Goal: Task Accomplishment & Management: Manage account settings

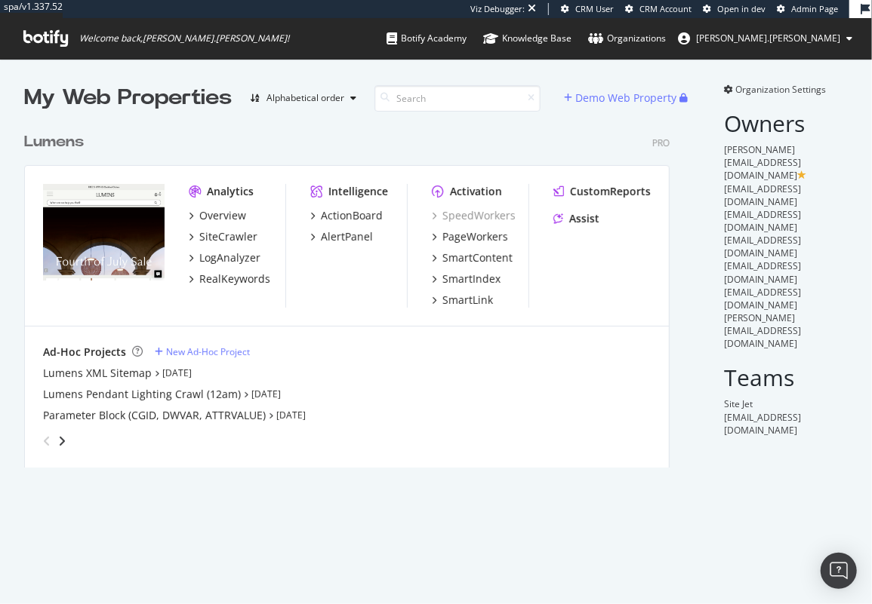
scroll to position [347, 650]
click at [223, 237] on div "SiteCrawler" at bounding box center [228, 236] width 58 height 15
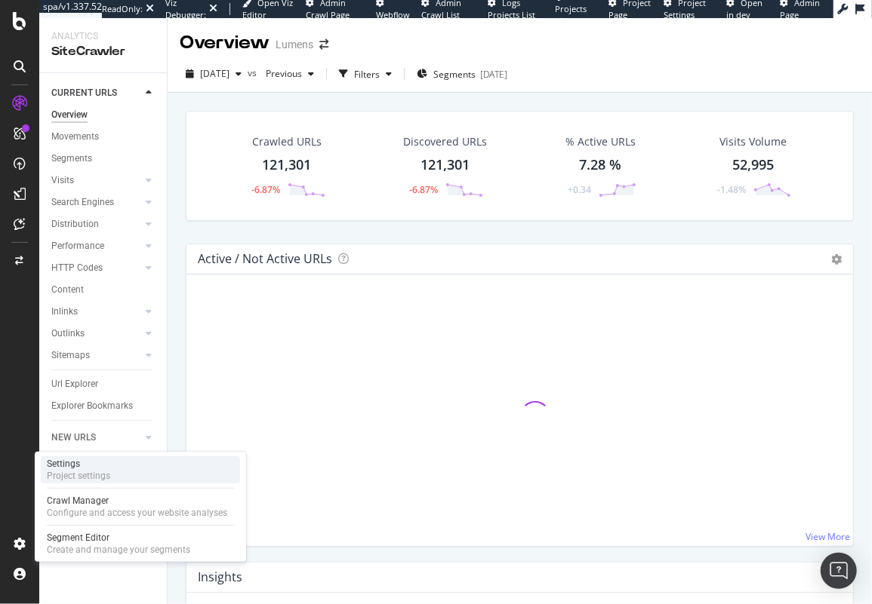
click at [94, 473] on div "Project settings" at bounding box center [78, 476] width 63 height 12
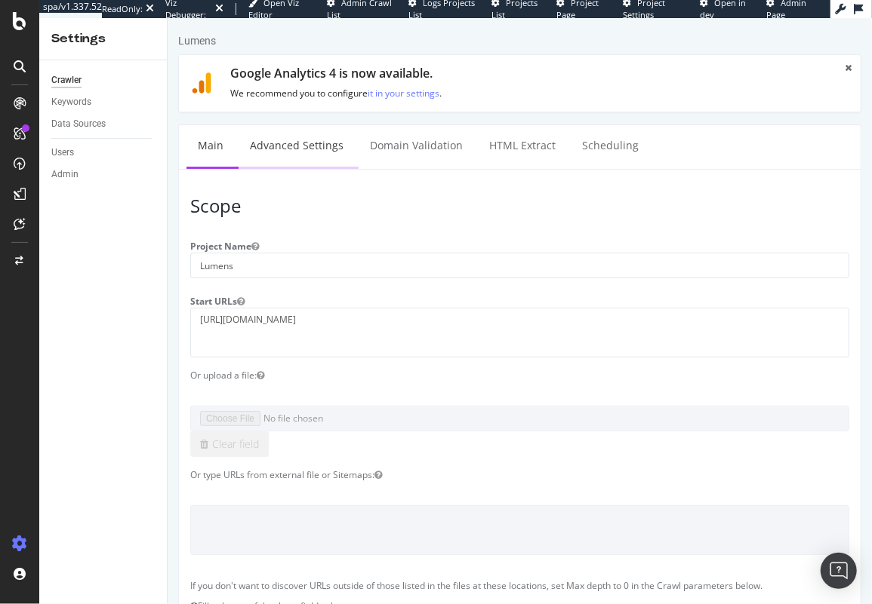
click at [306, 143] on link "Advanced Settings" at bounding box center [296, 146] width 116 height 42
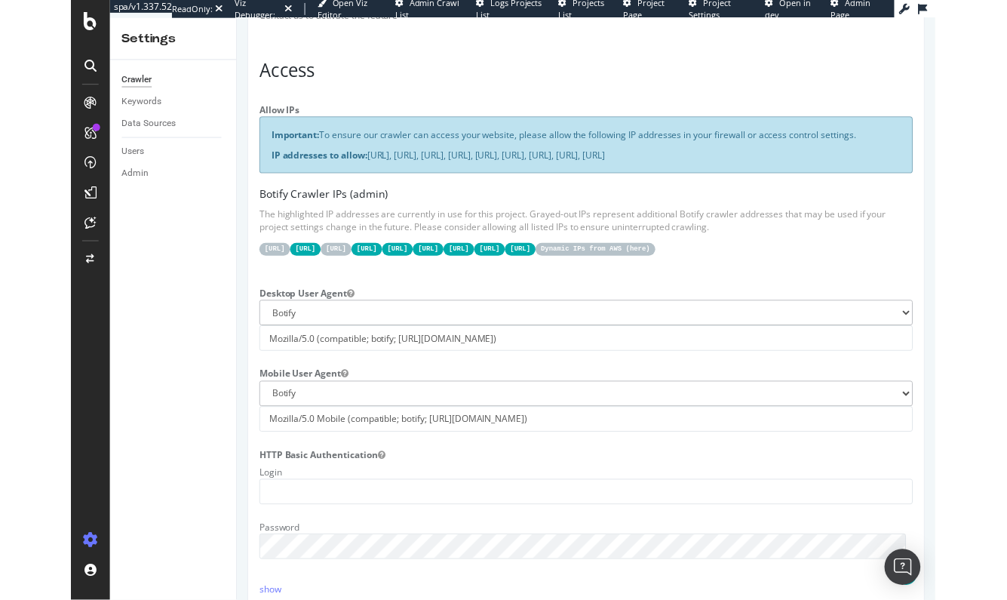
scroll to position [349, 0]
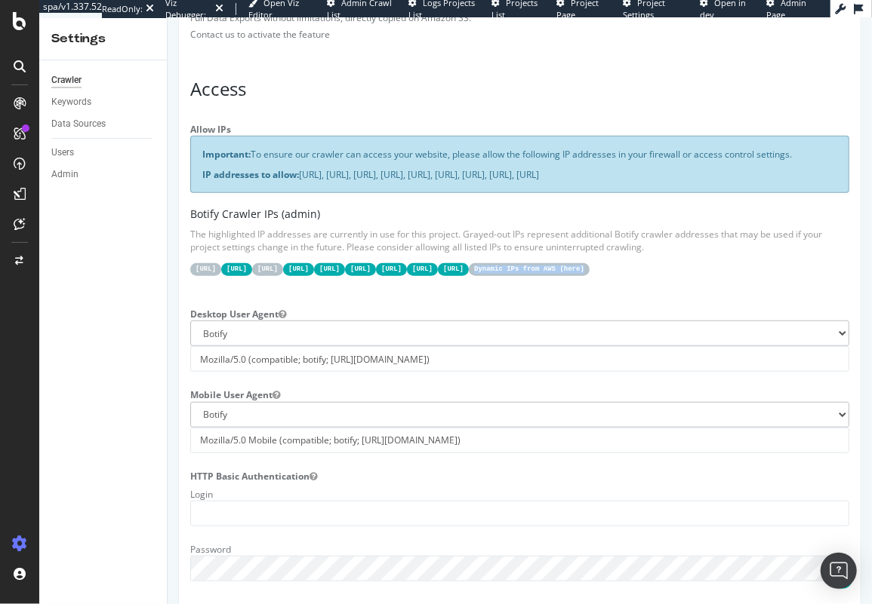
drag, startPoint x: 196, startPoint y: 294, endPoint x: 315, endPoint y: 294, distance: 119.2
click at [315, 276] on div "[URL] [URL] [URL] [URL] [URL] [URL] [URL] [URL] [URL] Dynamic IPs from AWS ( he…" at bounding box center [518, 268] width 659 height 15
click at [361, 291] on div "Allow IPs Important: To ensure our crawler can access your website, please allo…" at bounding box center [518, 205] width 681 height 174
click at [563, 273] on link "here" at bounding box center [571, 270] width 17 height 8
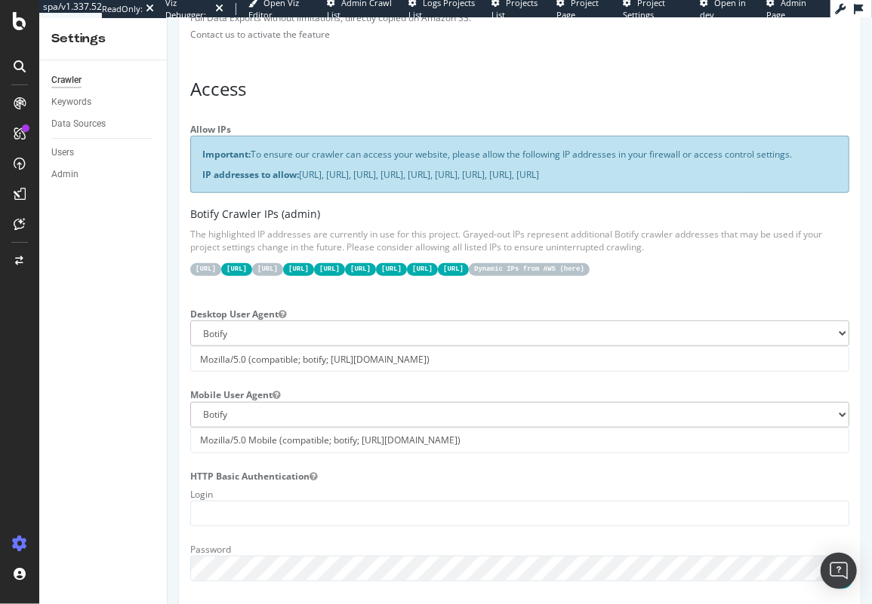
drag, startPoint x: 262, startPoint y: 155, endPoint x: 813, endPoint y: 155, distance: 551.6
click at [813, 155] on p "Important: To ensure our crawler can access your website, please allow the foll…" at bounding box center [518, 154] width 635 height 13
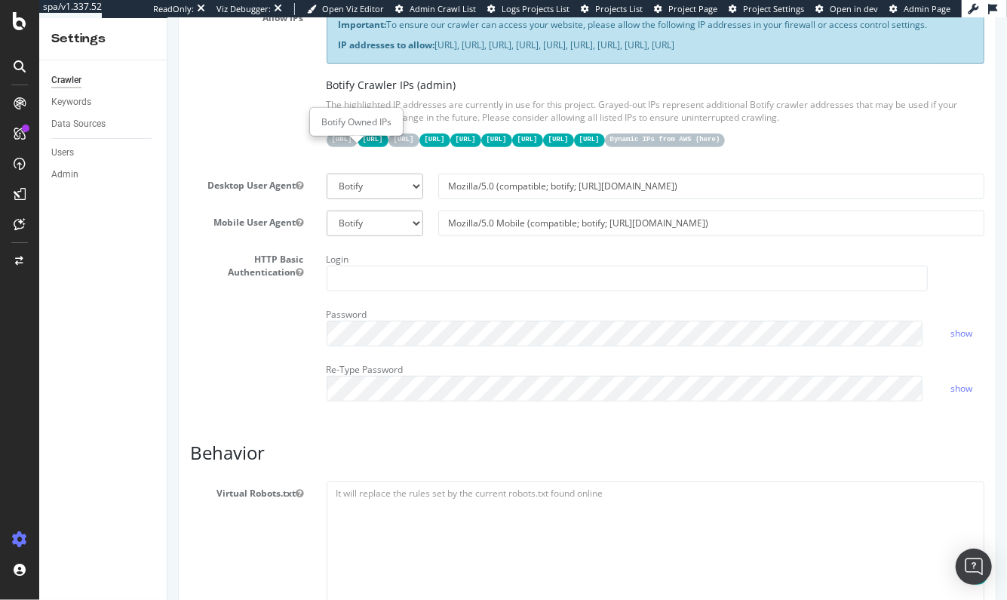
drag, startPoint x: 314, startPoint y: 149, endPoint x: 344, endPoint y: 145, distance: 30.5
click at [344, 145] on div "Important: To ensure our crawler can access your website, please allow the foll…" at bounding box center [655, 83] width 681 height 155
drag, startPoint x: 325, startPoint y: 148, endPoint x: 374, endPoint y: 149, distance: 48.3
click at [357, 146] on code "[URL]" at bounding box center [341, 140] width 31 height 13
drag, startPoint x: 382, startPoint y: 149, endPoint x: 327, endPoint y: 149, distance: 54.3
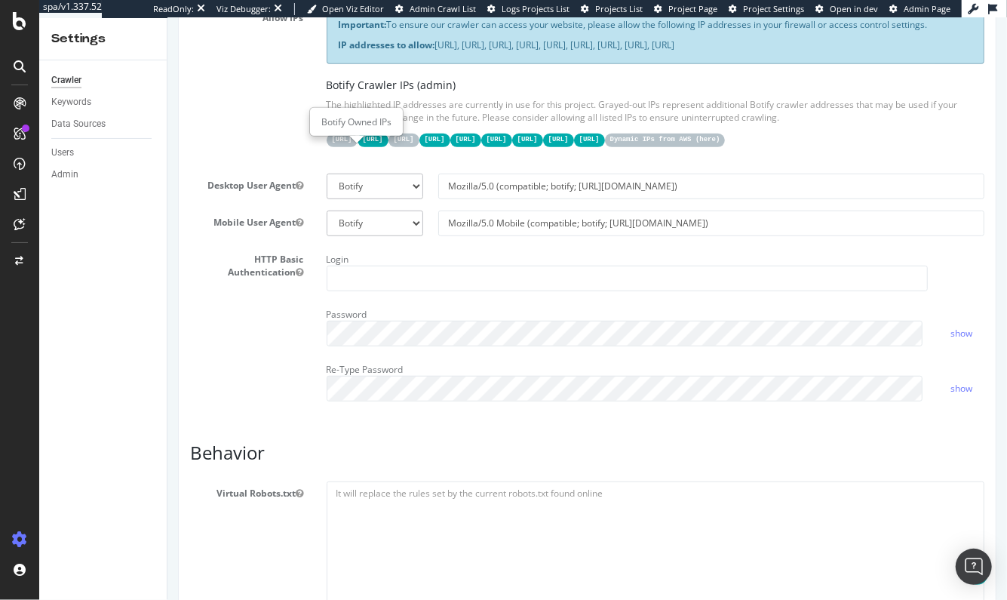
click at [327, 146] on code "[URL]" at bounding box center [341, 140] width 31 height 13
